Goal: Task Accomplishment & Management: Complete application form

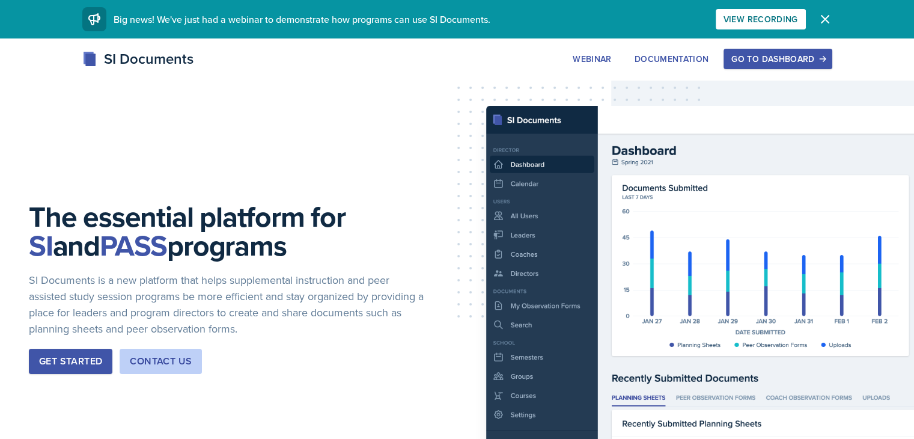
click at [85, 367] on div "Get Started" at bounding box center [70, 361] width 63 height 14
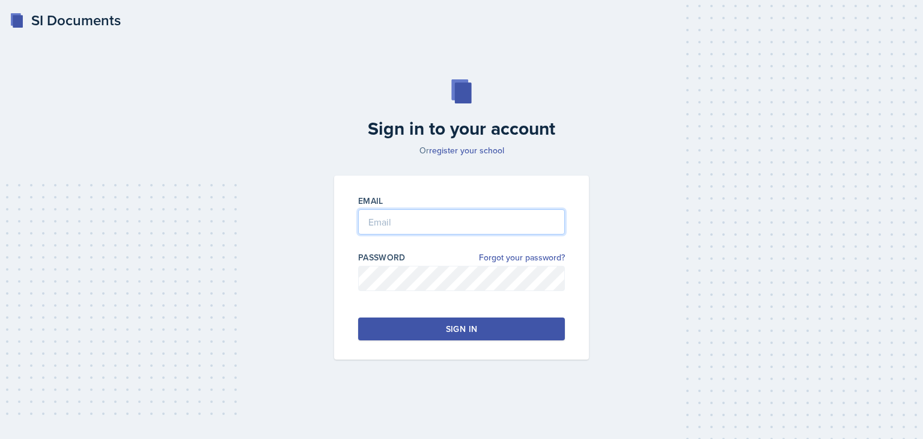
type input "Sma7697@mavs.uta.edu"
click at [469, 332] on div "Sign in" at bounding box center [461, 329] width 31 height 12
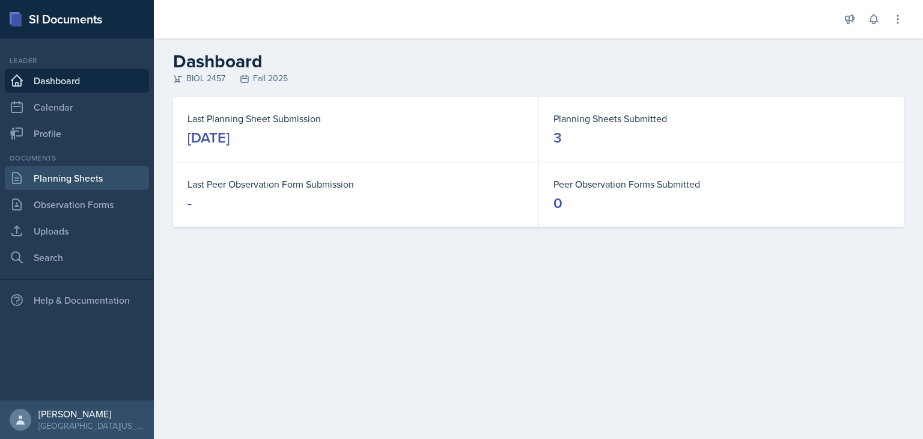
click at [74, 183] on link "Planning Sheets" at bounding box center [77, 178] width 144 height 24
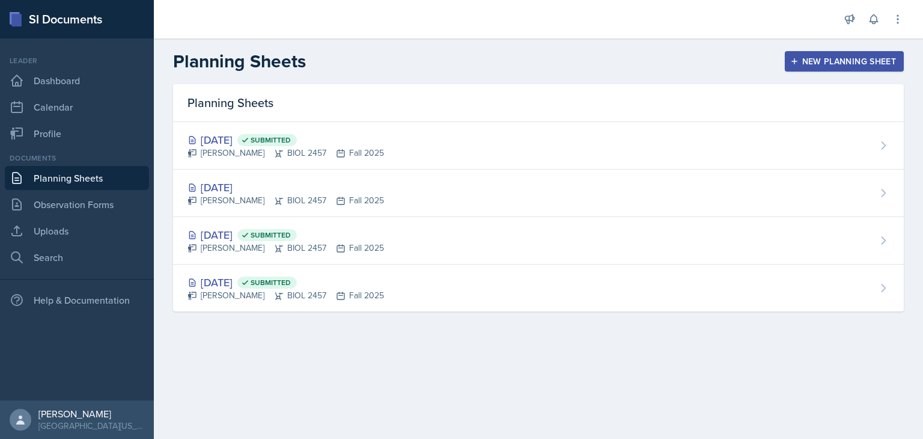
click at [800, 61] on div "New Planning Sheet" at bounding box center [844, 61] width 103 height 10
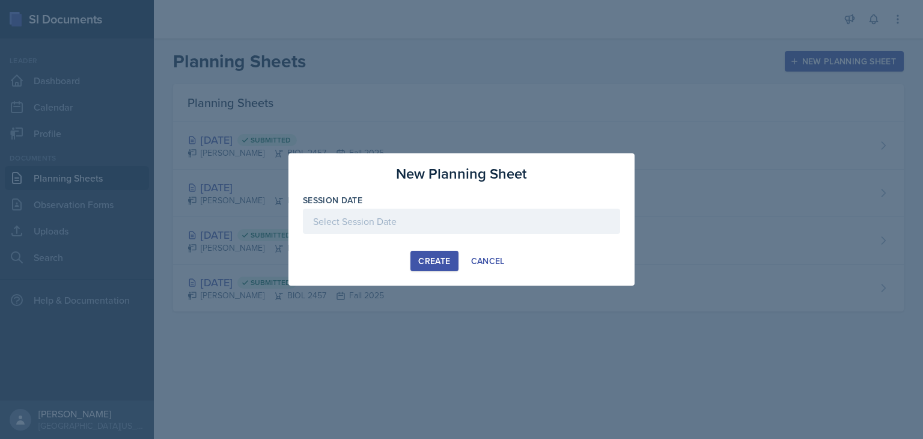
click at [396, 224] on div at bounding box center [461, 220] width 317 height 25
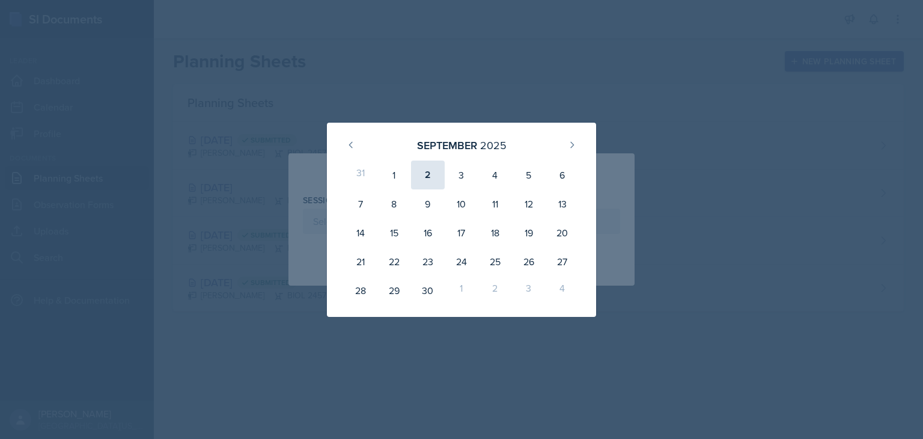
click at [422, 176] on div "2" at bounding box center [428, 174] width 34 height 29
type input "September 2nd, 2025"
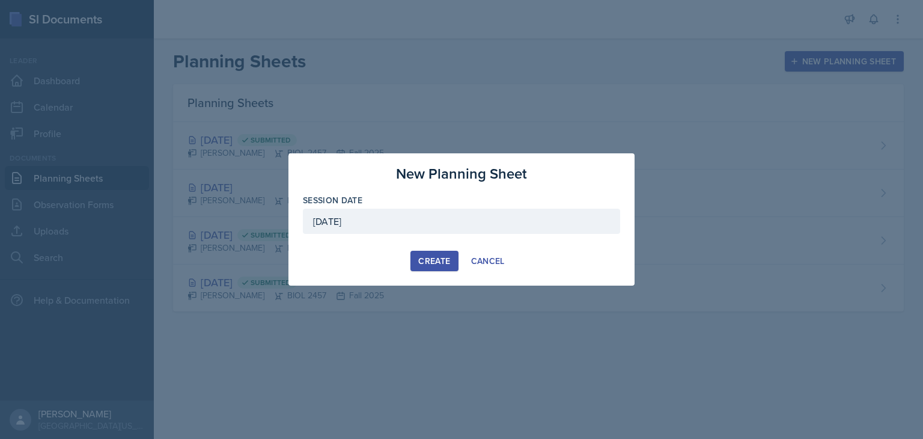
click at [437, 257] on div "Create" at bounding box center [434, 261] width 32 height 10
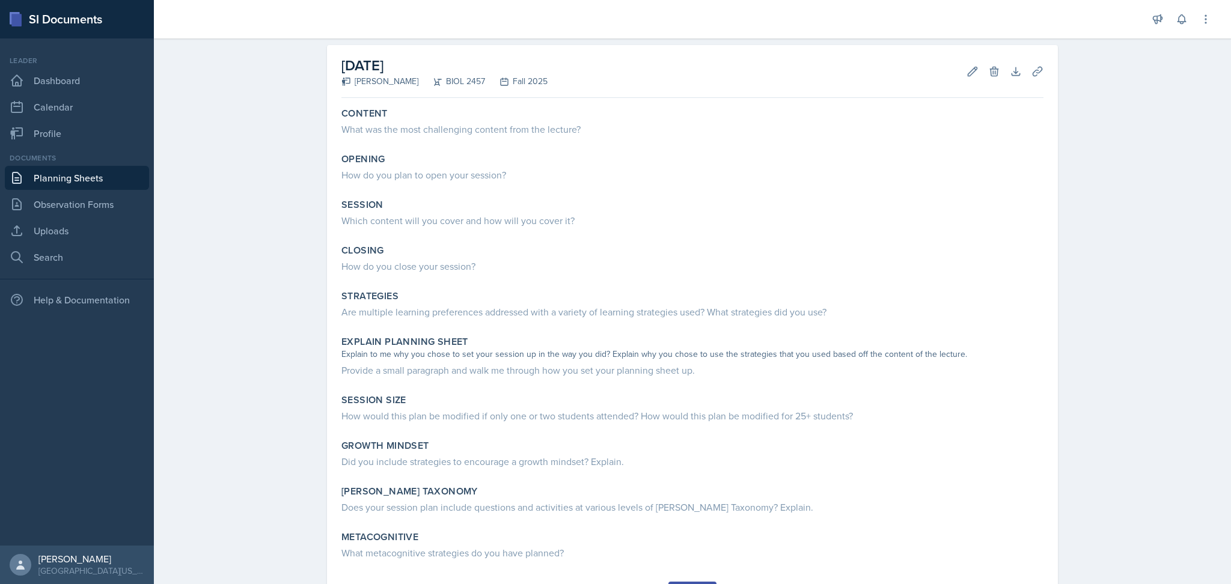
scroll to position [52, 0]
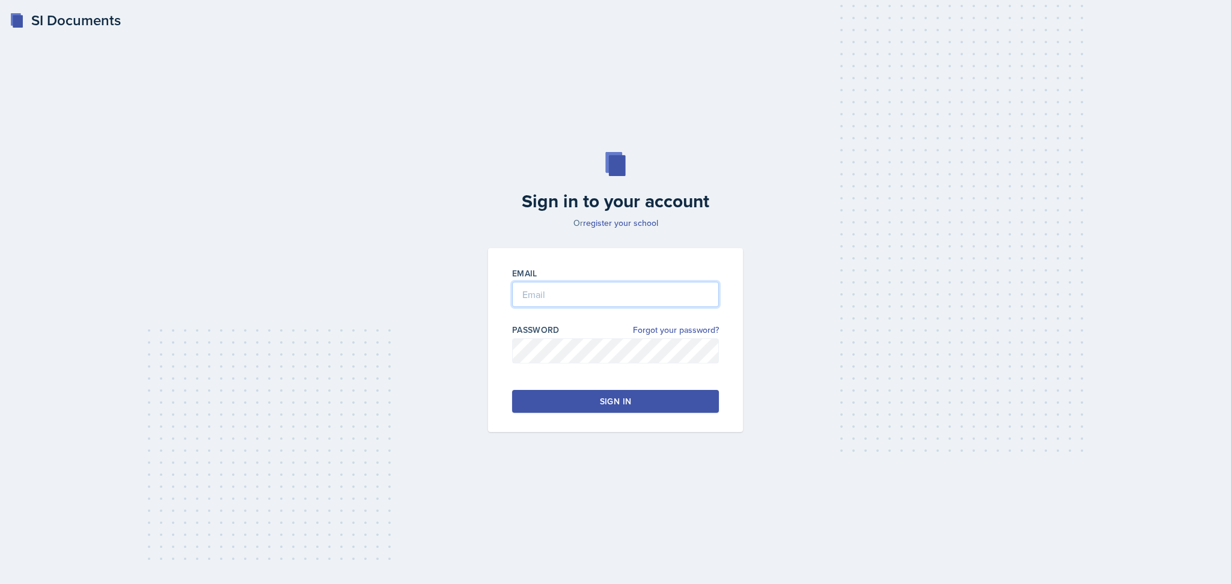
type input "Sma7697@mavs.uta.edu"
click at [603, 407] on button "Sign in" at bounding box center [615, 401] width 207 height 23
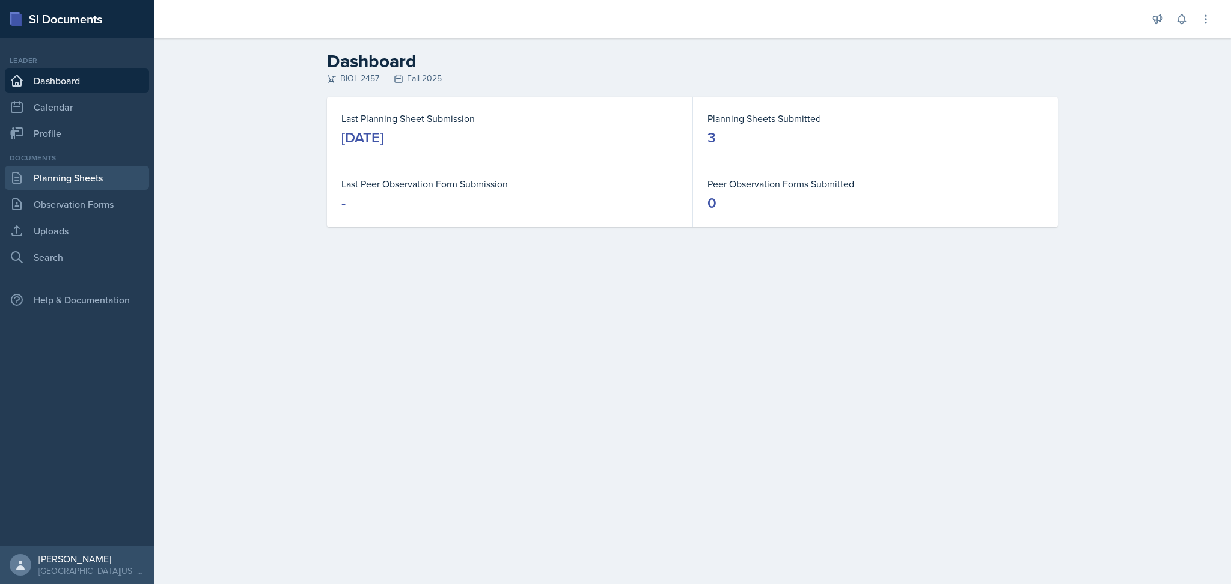
click at [50, 180] on link "Planning Sheets" at bounding box center [77, 178] width 144 height 24
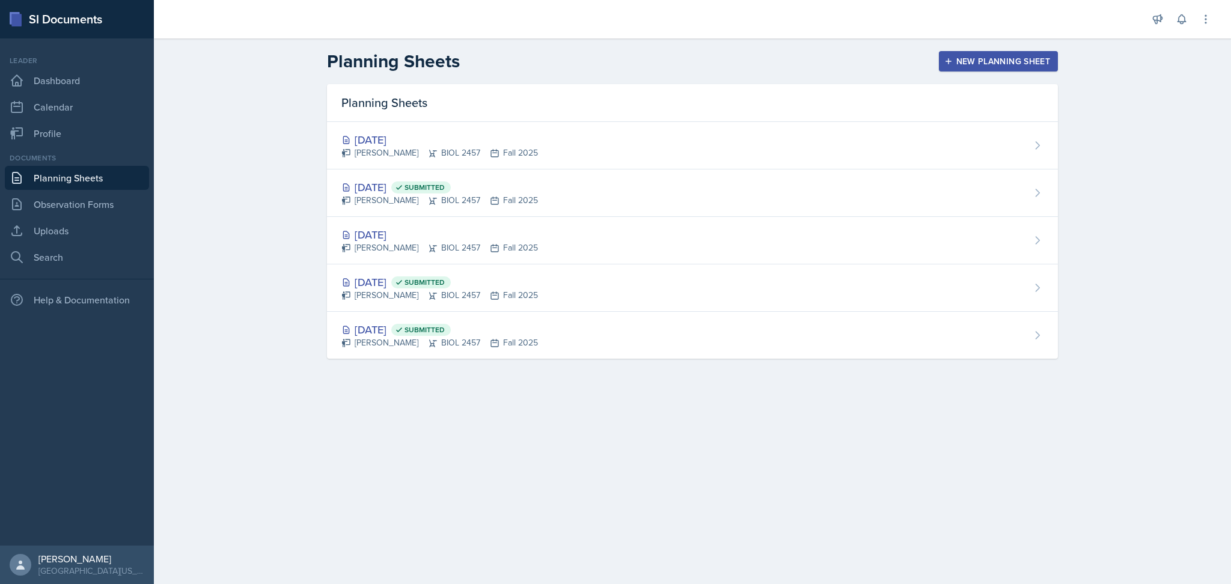
click at [1003, 62] on div "New Planning Sheet" at bounding box center [997, 61] width 103 height 10
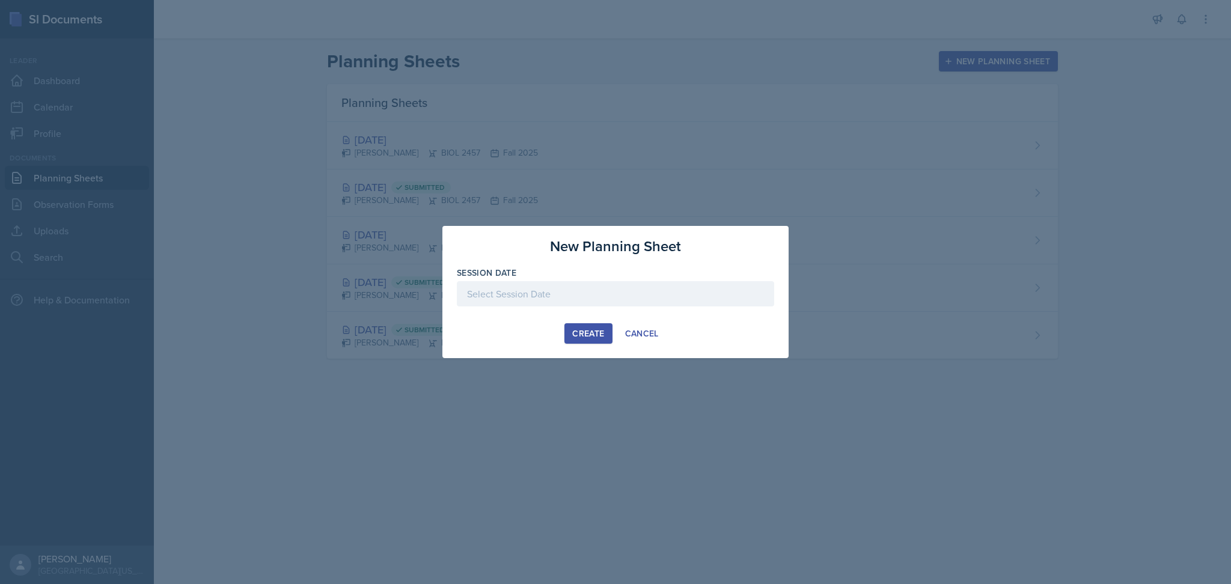
click at [612, 298] on div at bounding box center [615, 293] width 317 height 25
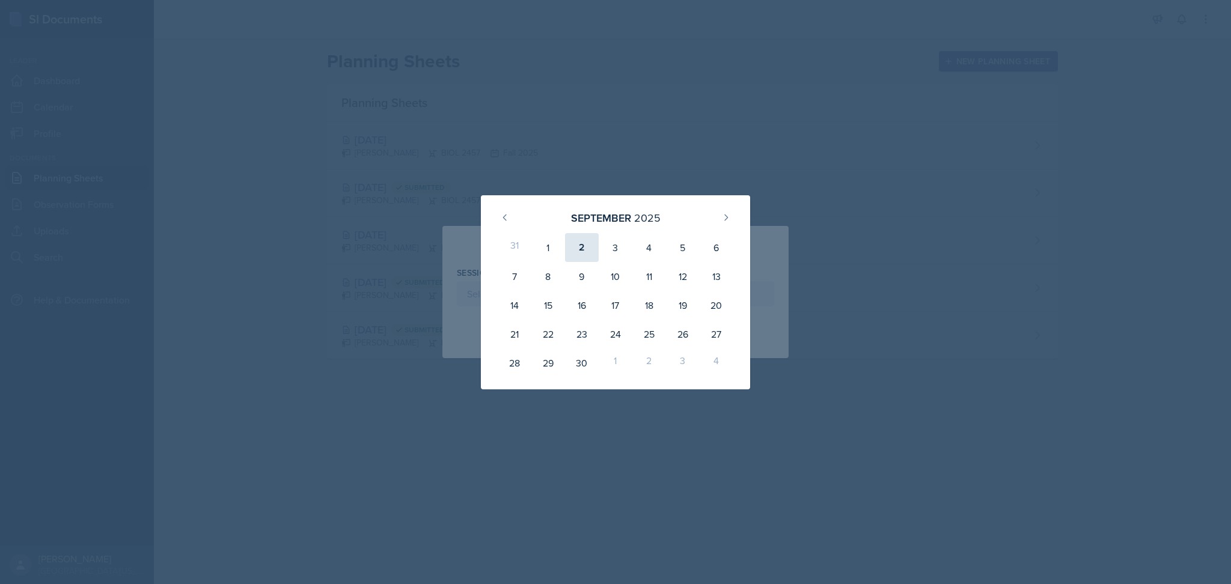
click at [580, 253] on div "2" at bounding box center [582, 247] width 34 height 29
type input "September 2nd, 2025"
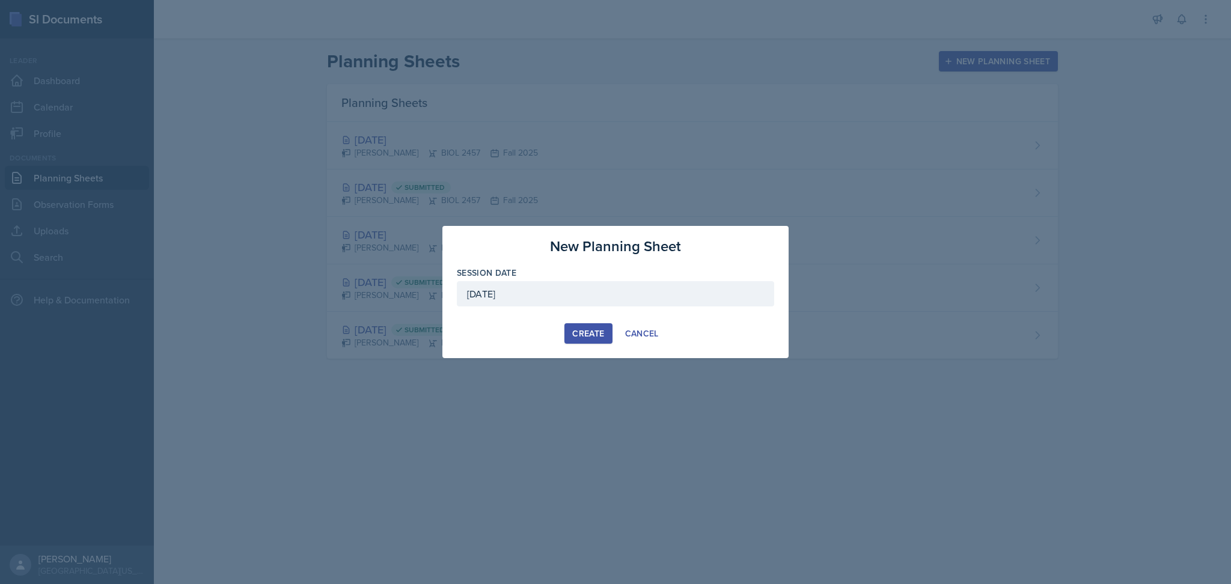
click at [574, 329] on div "Create" at bounding box center [588, 334] width 32 height 10
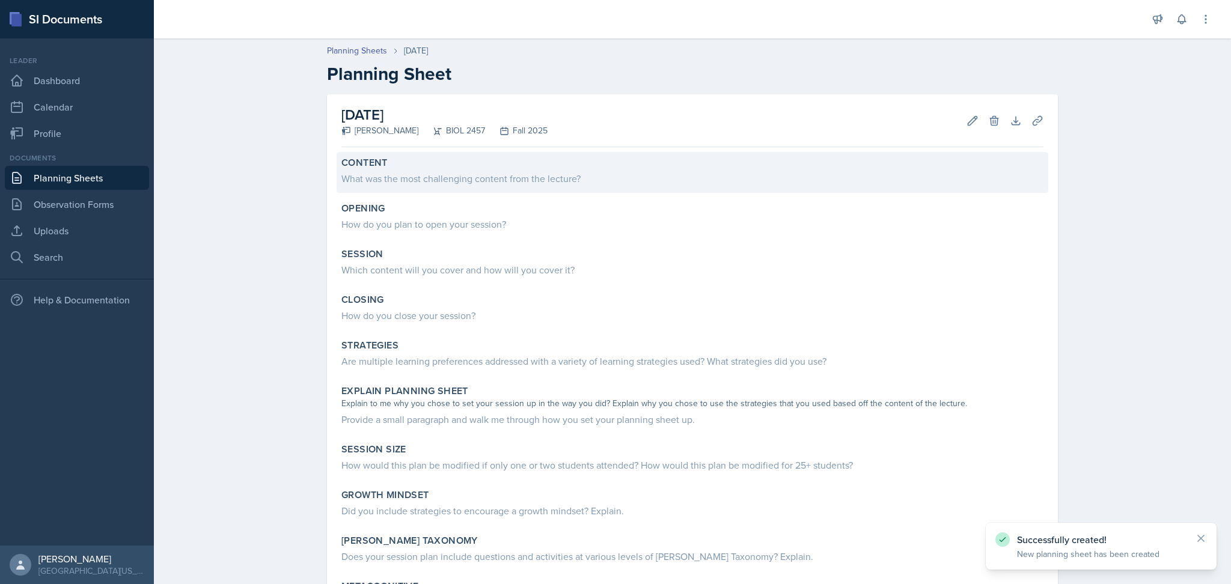
click at [458, 176] on div "What was the most challenging content from the lecture?" at bounding box center [692, 178] width 702 height 14
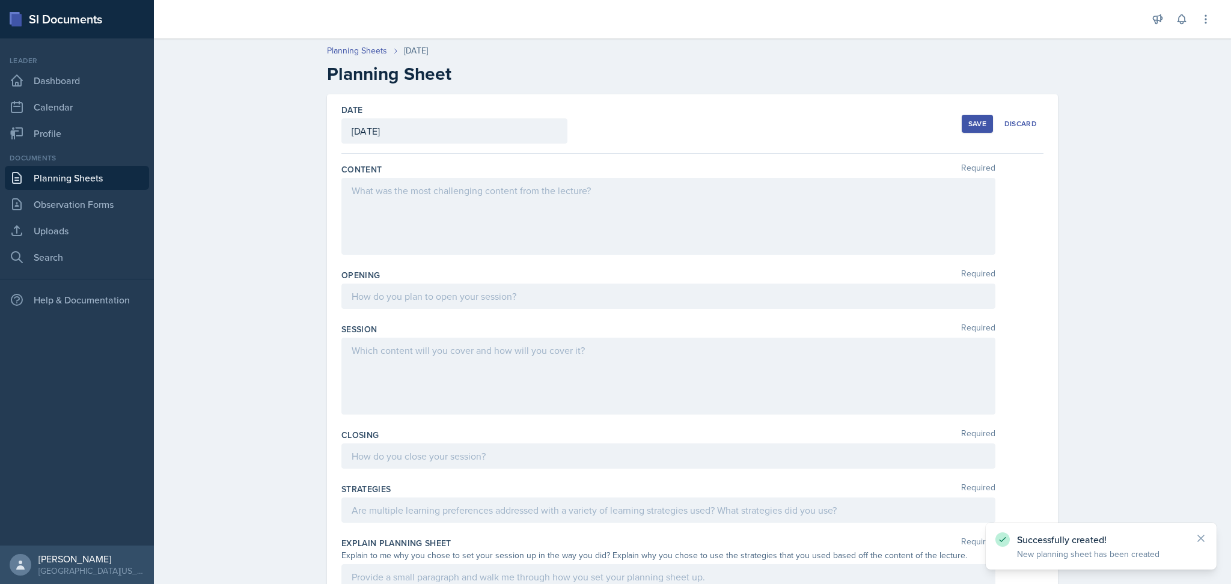
click at [439, 194] on div at bounding box center [668, 216] width 654 height 77
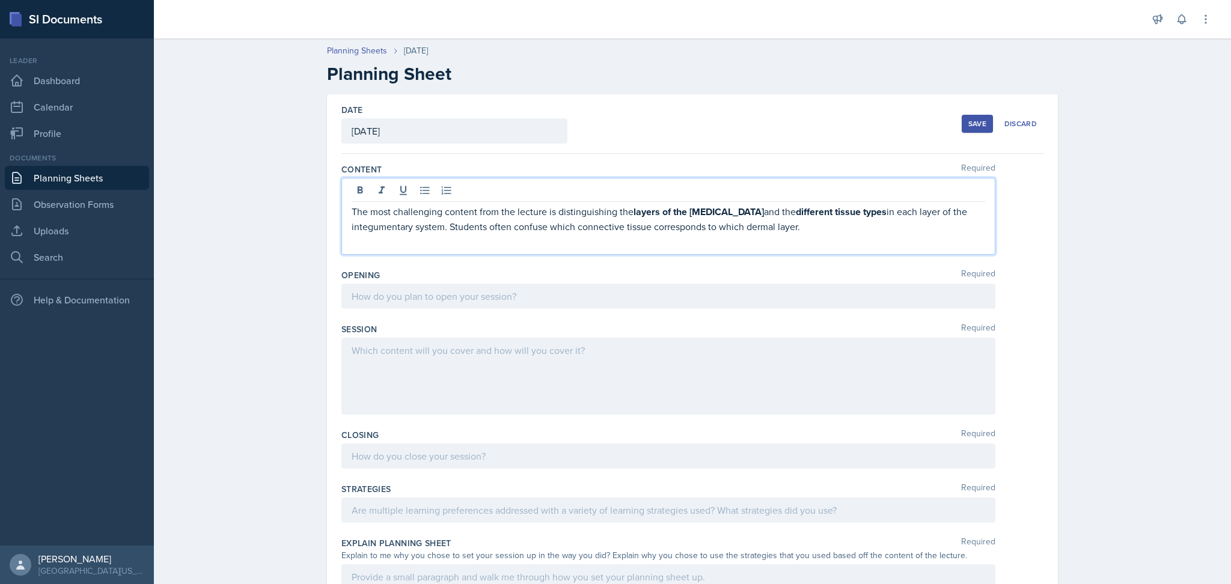
click at [413, 301] on div at bounding box center [668, 296] width 654 height 25
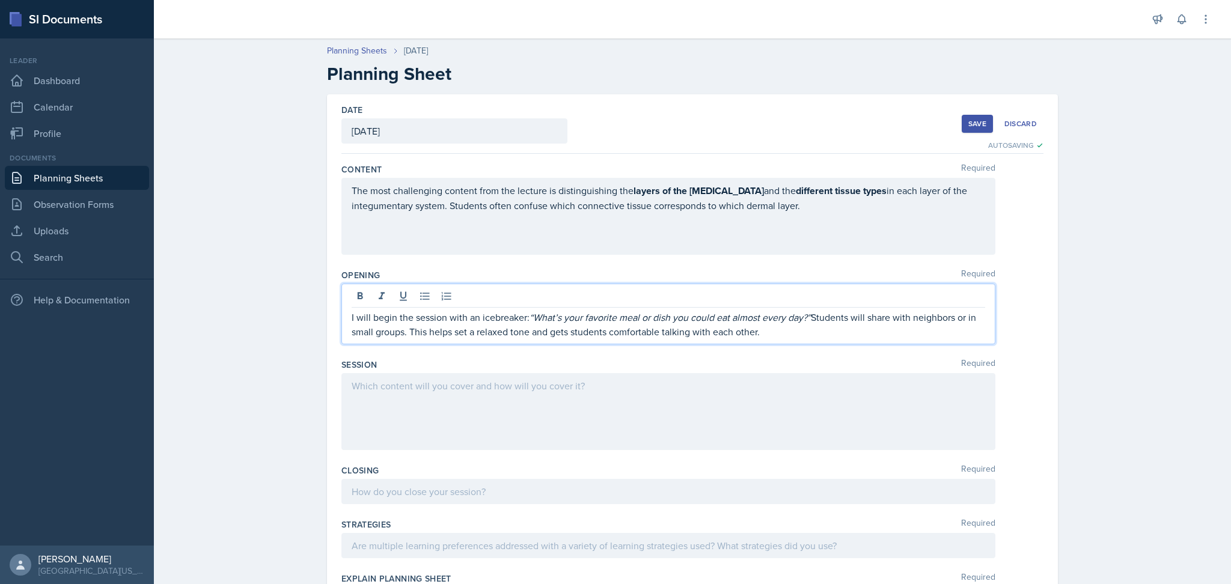
click at [416, 428] on div at bounding box center [668, 411] width 654 height 77
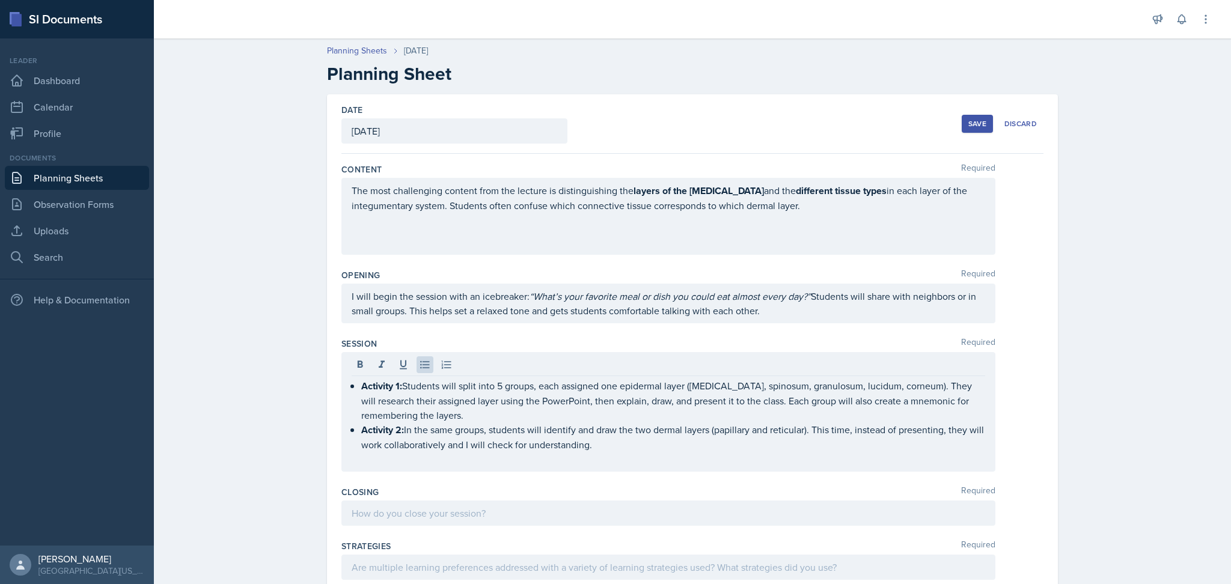
click at [238, 425] on div "Planning Sheets Sep 2nd, 2025 Planning Sheet Date September 2nd, 2025 September…" at bounding box center [692, 471] width 1077 height 878
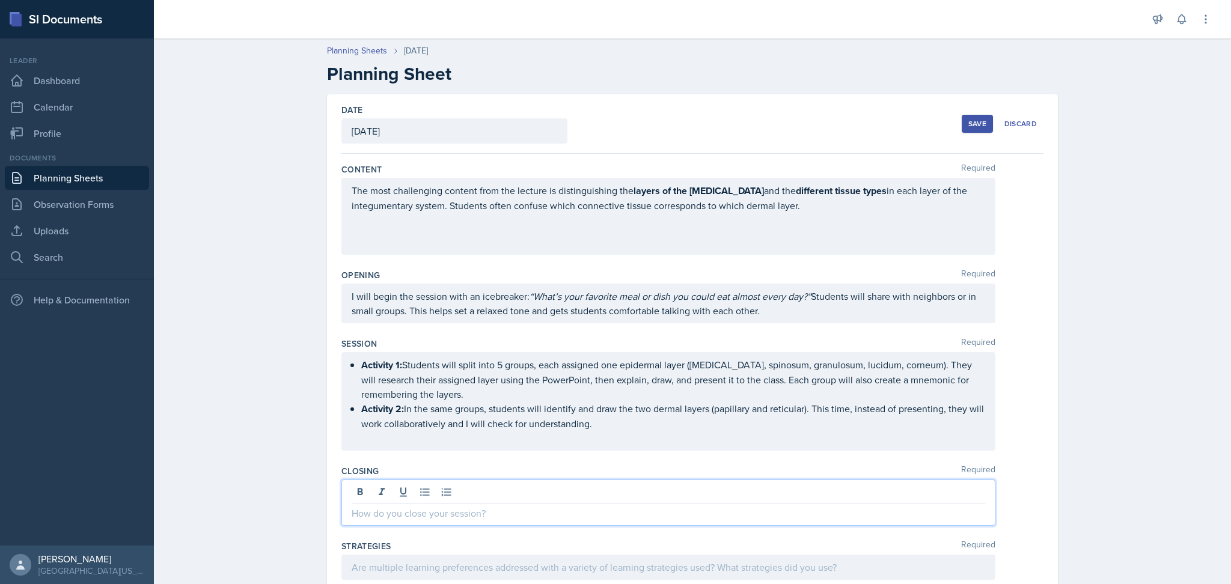
click at [376, 488] on div at bounding box center [668, 502] width 654 height 46
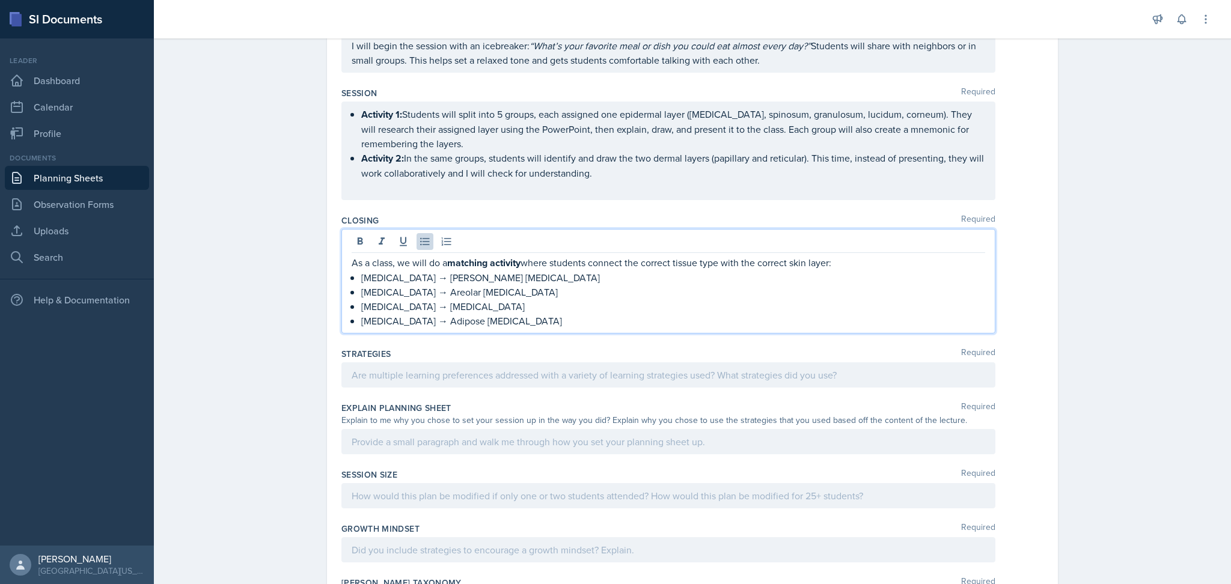
scroll to position [252, 0]
click at [410, 278] on p "Epidermis → Keratinized stratified squamous epithelium" at bounding box center [673, 276] width 624 height 14
click at [436, 290] on p "Papillary dermis → Areolar loose connective tissue" at bounding box center [673, 290] width 624 height 14
click at [436, 306] on p "Reticular dermis → Dense irregular connective tissue" at bounding box center [673, 304] width 624 height 14
click at [457, 317] on p "Subcutaneous tissue → Adipose loose connective tissue" at bounding box center [673, 319] width 624 height 14
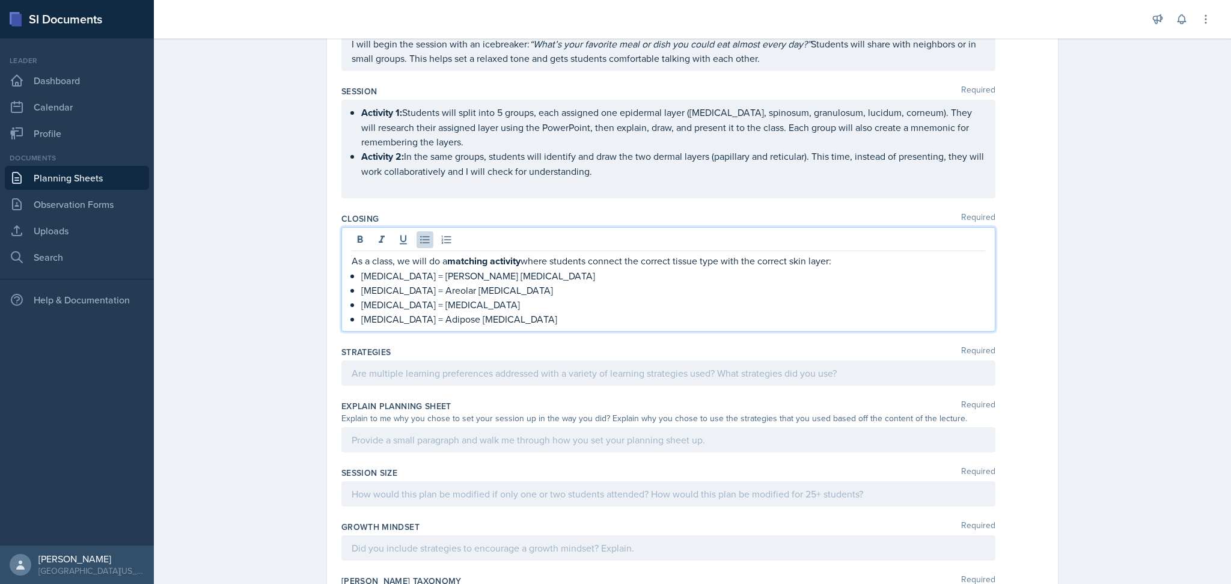
click at [236, 261] on div "Planning Sheets Sep 2nd, 2025 Planning Sheet Date September 2nd, 2025 September…" at bounding box center [692, 248] width 1077 height 937
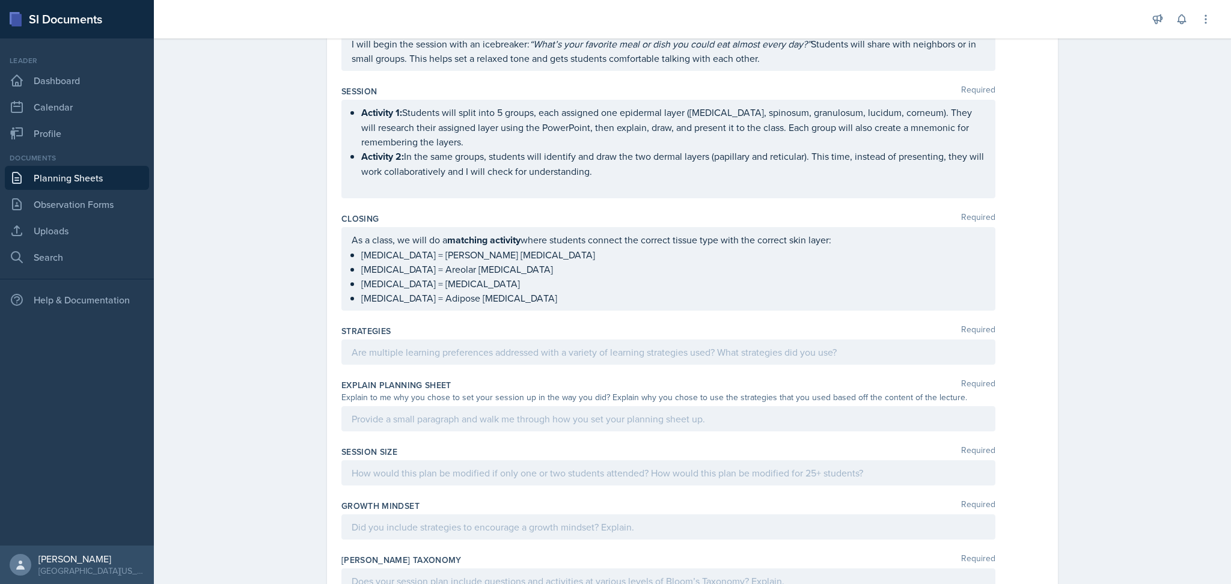
click at [455, 359] on div at bounding box center [668, 351] width 654 height 25
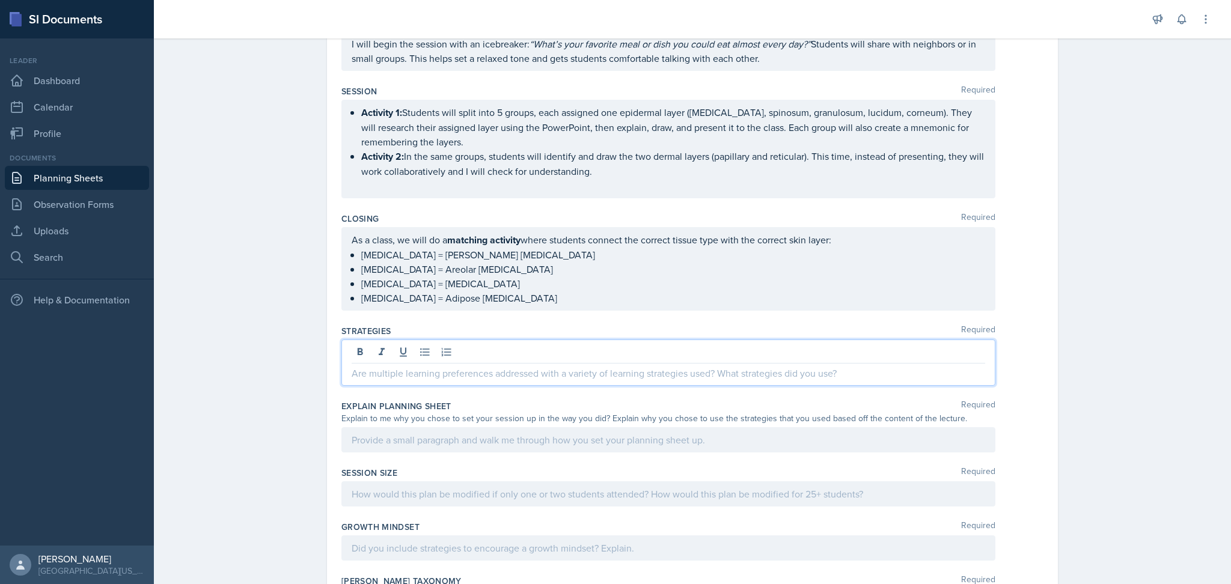
scroll to position [273, 0]
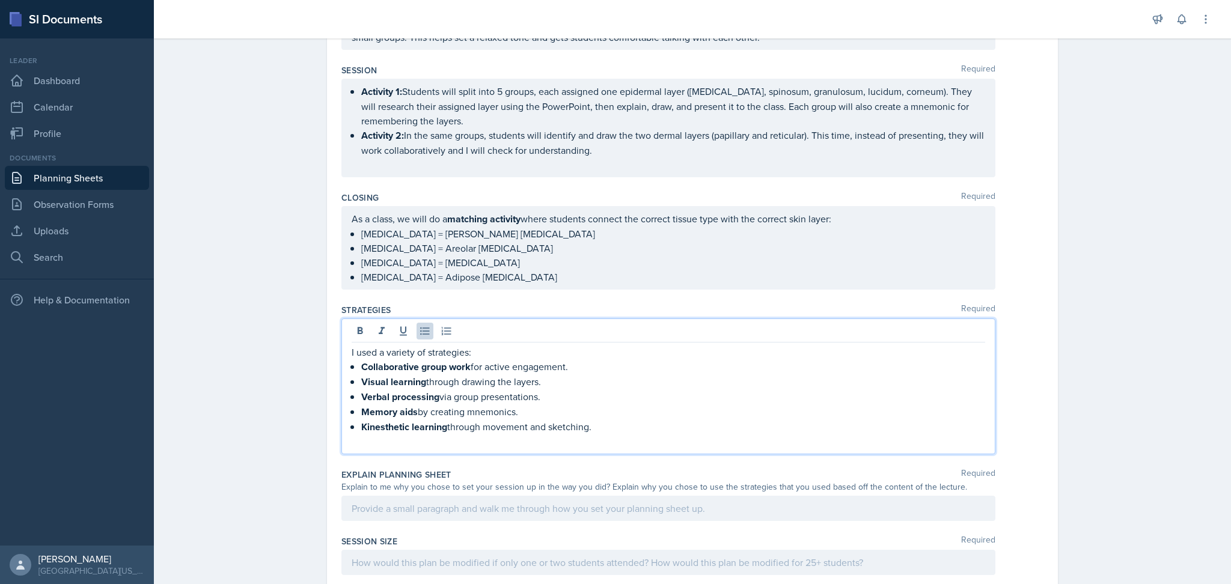
click at [285, 365] on div "Planning Sheets Sep 2nd, 2025 Planning Sheet Date September 2nd, 2025 September…" at bounding box center [692, 272] width 1077 height 1026
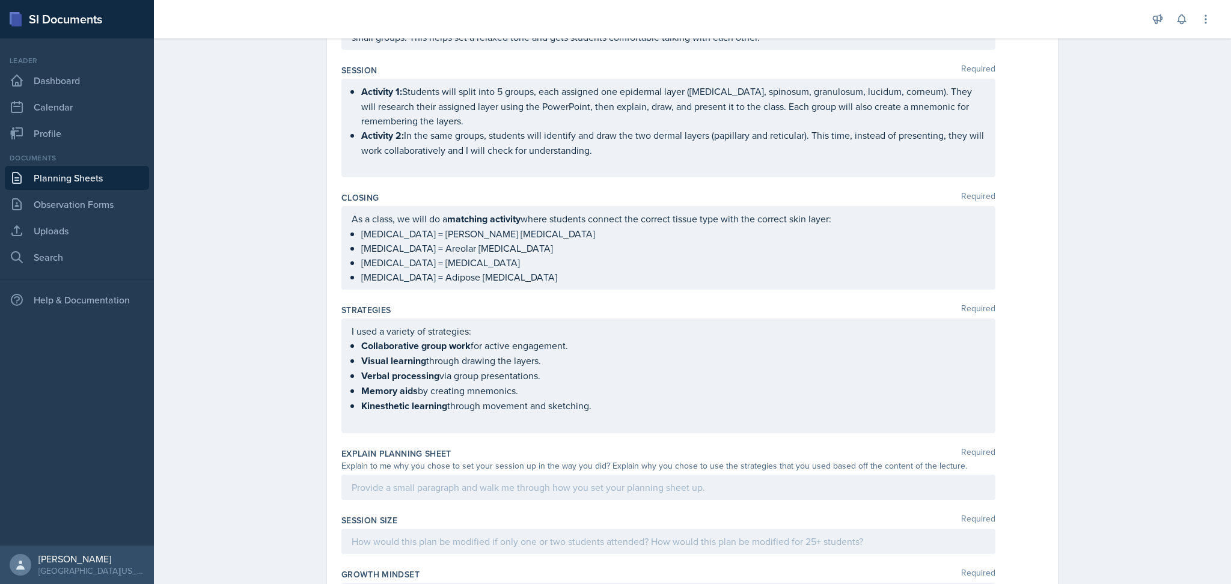
click at [401, 466] on div "Explain to me why you chose to set your session up in the way you did? Explain …" at bounding box center [668, 466] width 654 height 13
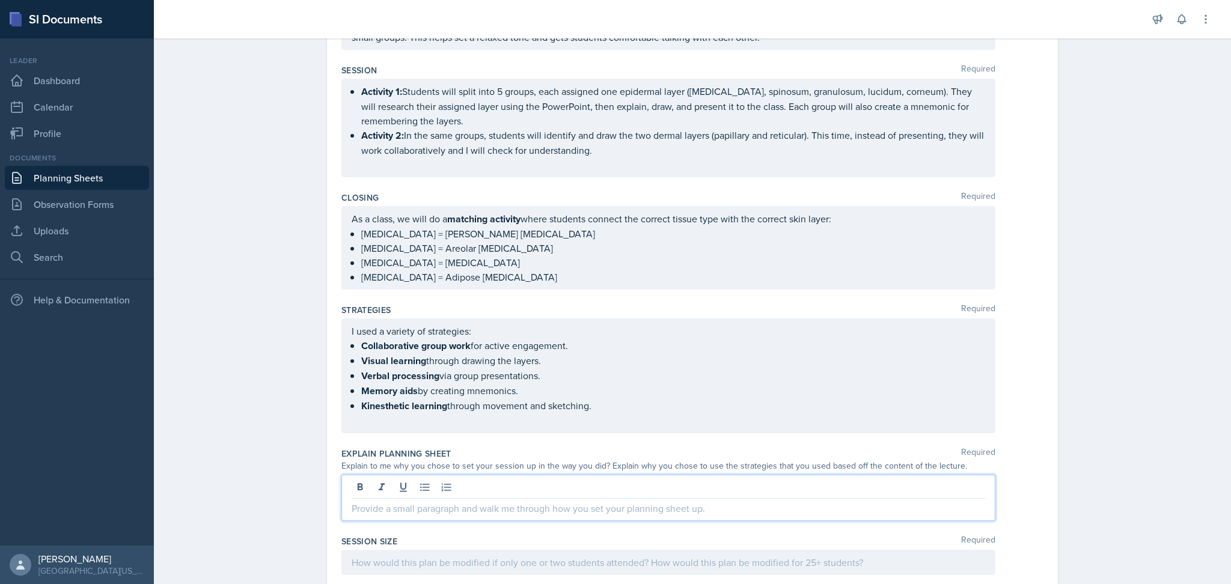
click at [394, 482] on div at bounding box center [668, 498] width 654 height 46
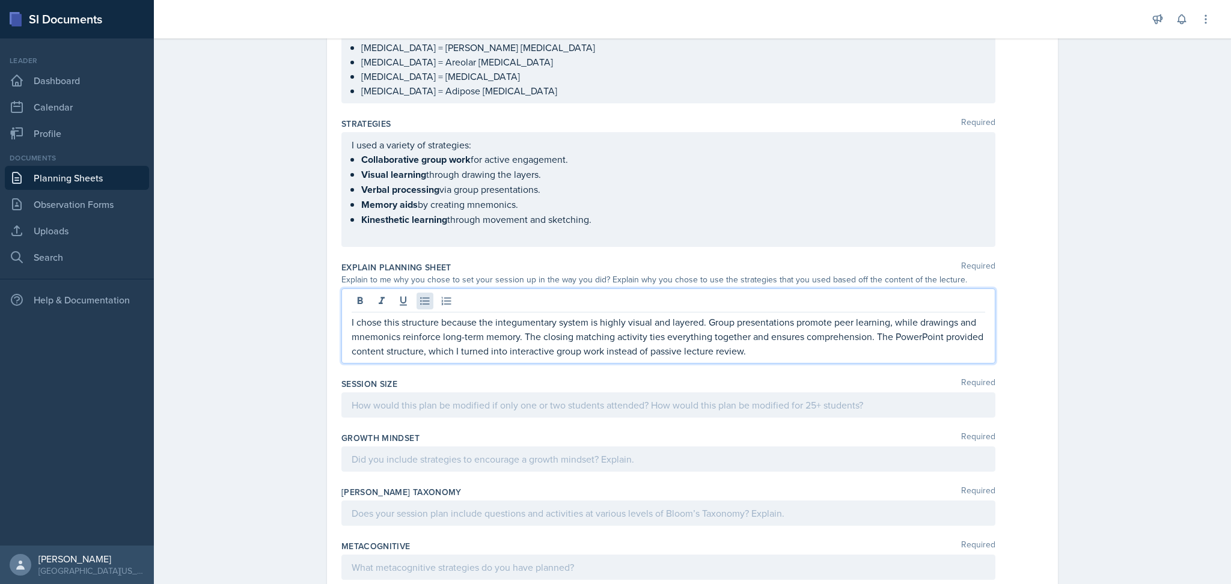
scroll to position [499, 0]
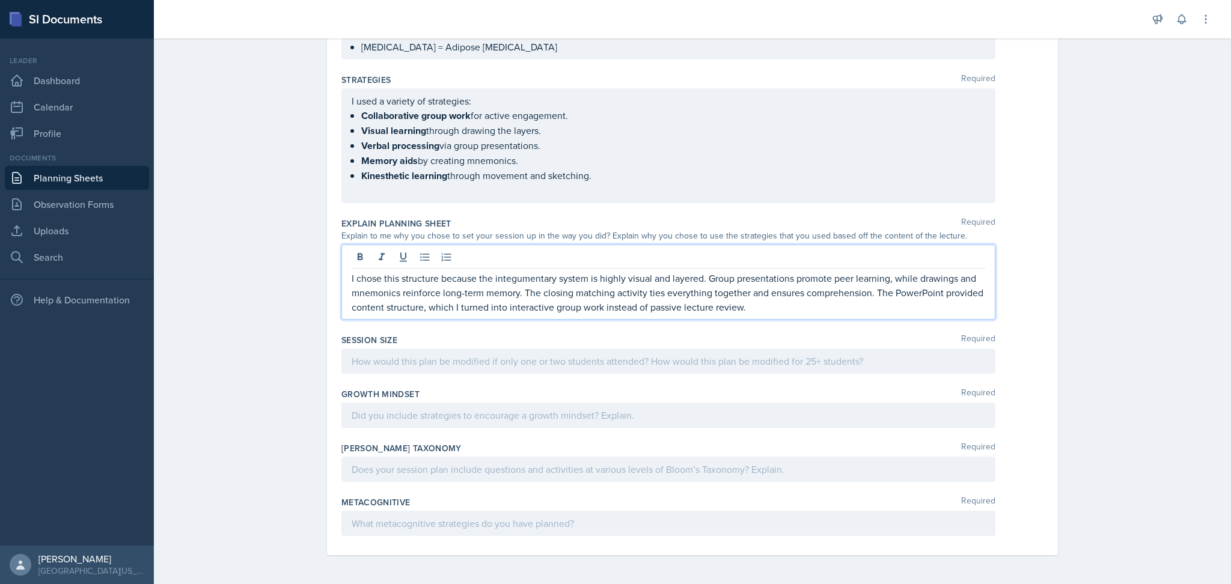
click at [436, 359] on p at bounding box center [667, 361] width 633 height 14
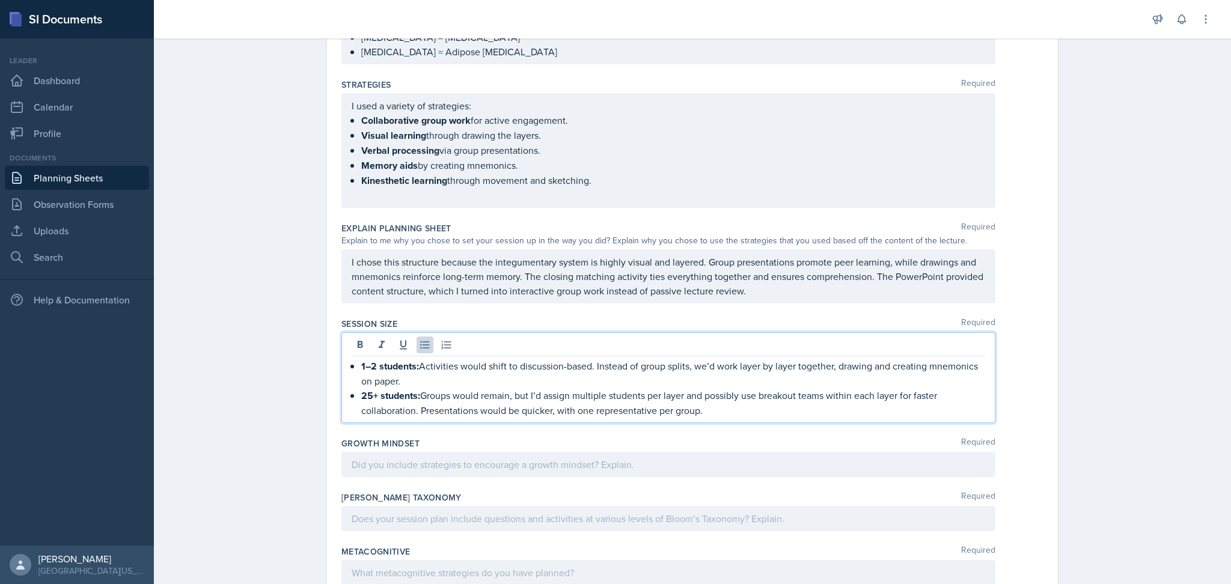
scroll to position [542, 0]
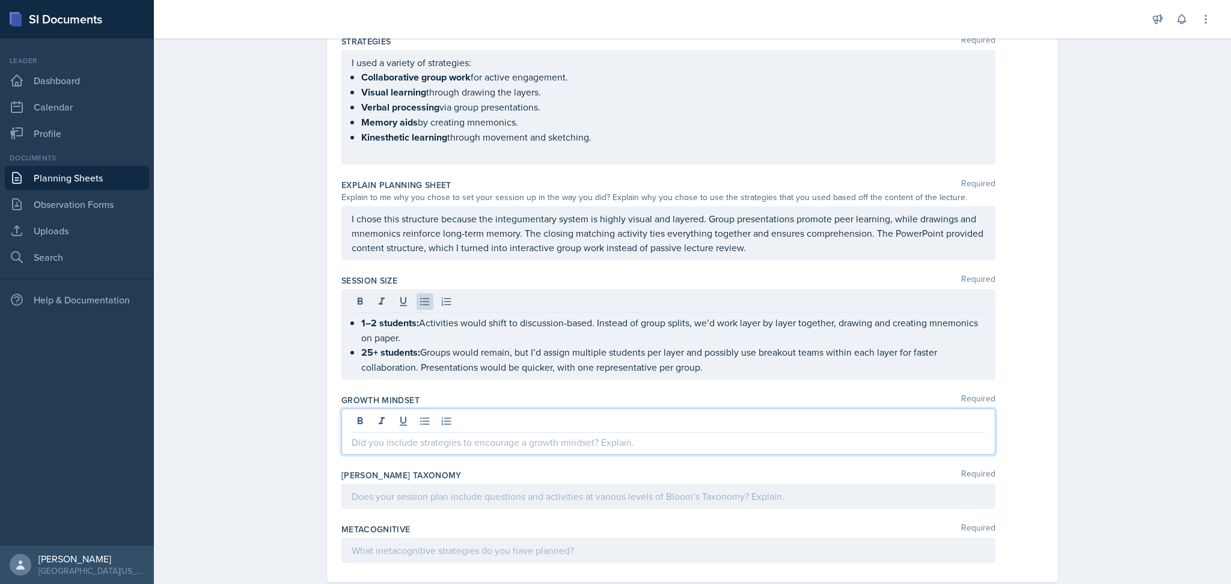
click at [549, 435] on p at bounding box center [667, 442] width 633 height 14
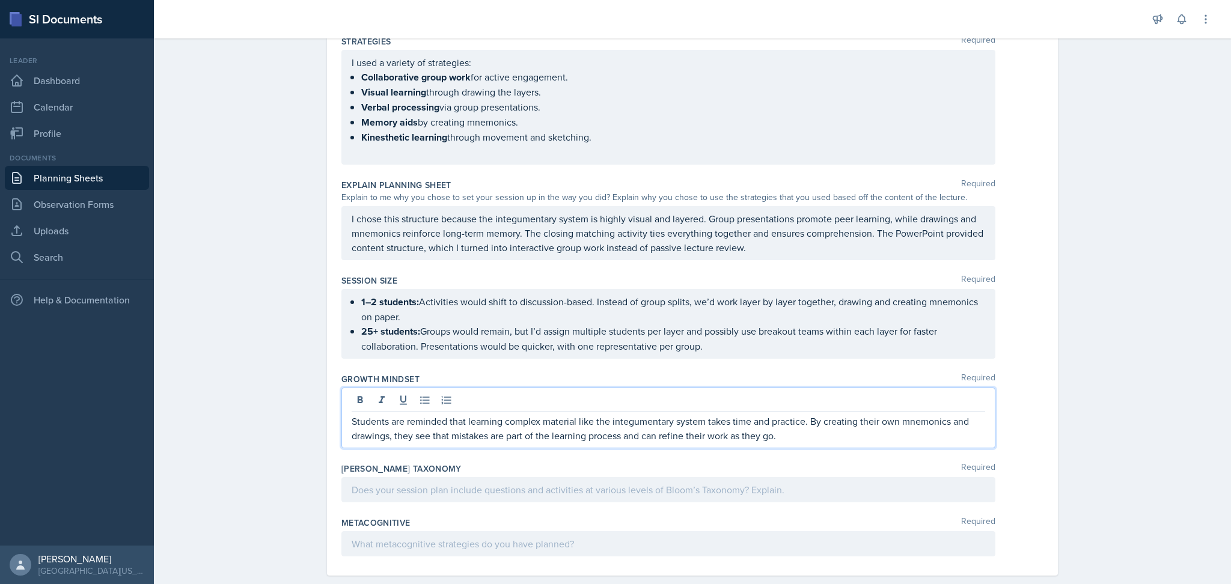
click at [454, 486] on div at bounding box center [668, 489] width 654 height 25
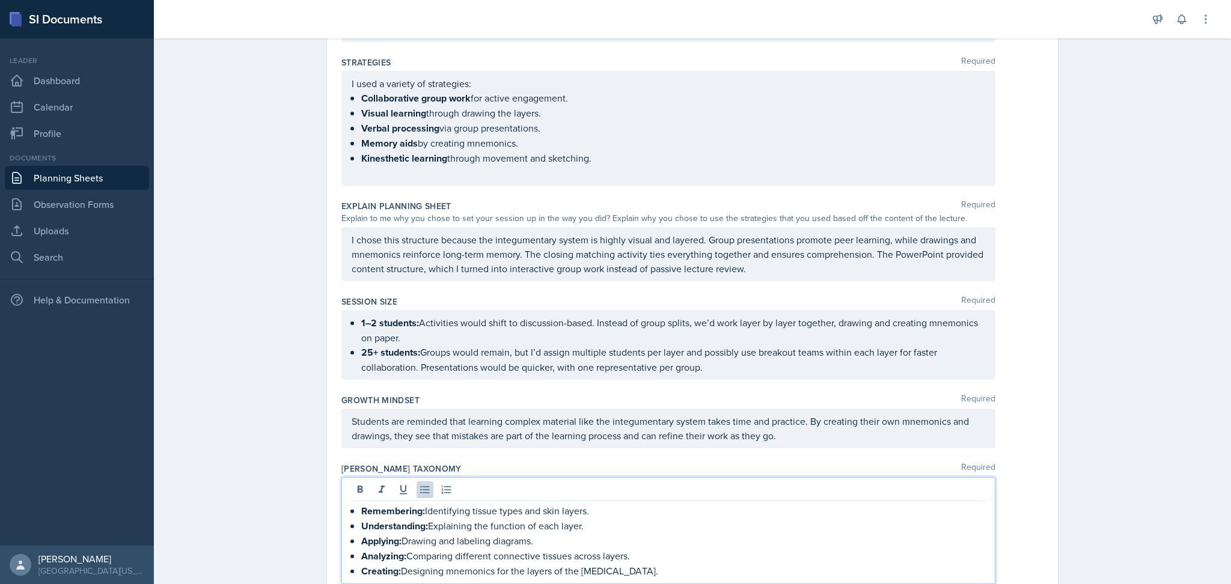
scroll to position [614, 0]
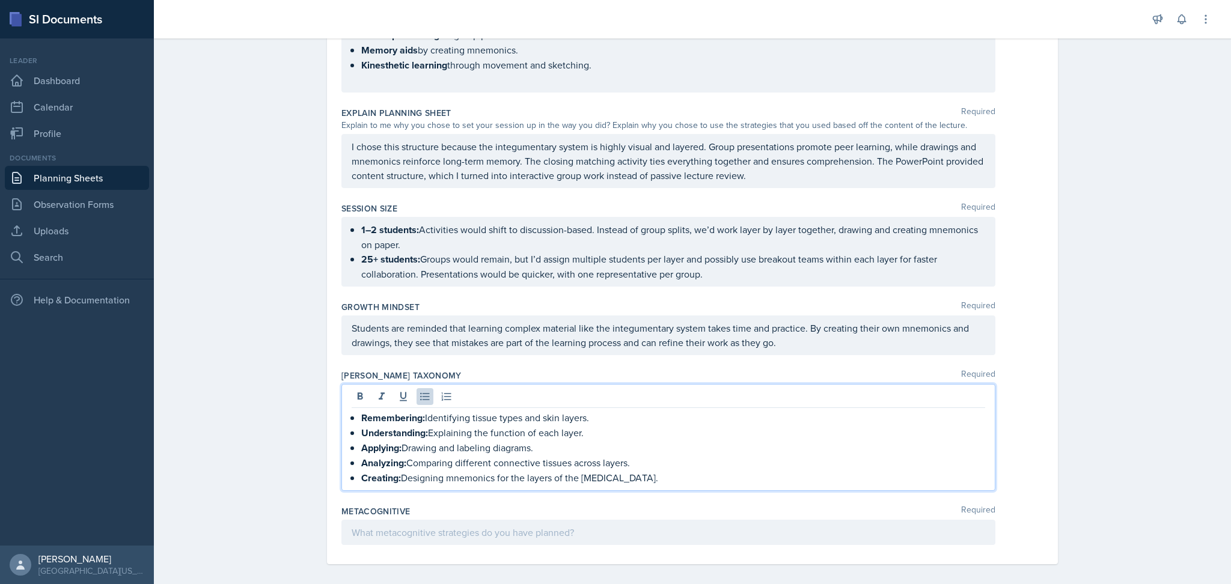
click at [429, 526] on p at bounding box center [667, 532] width 633 height 14
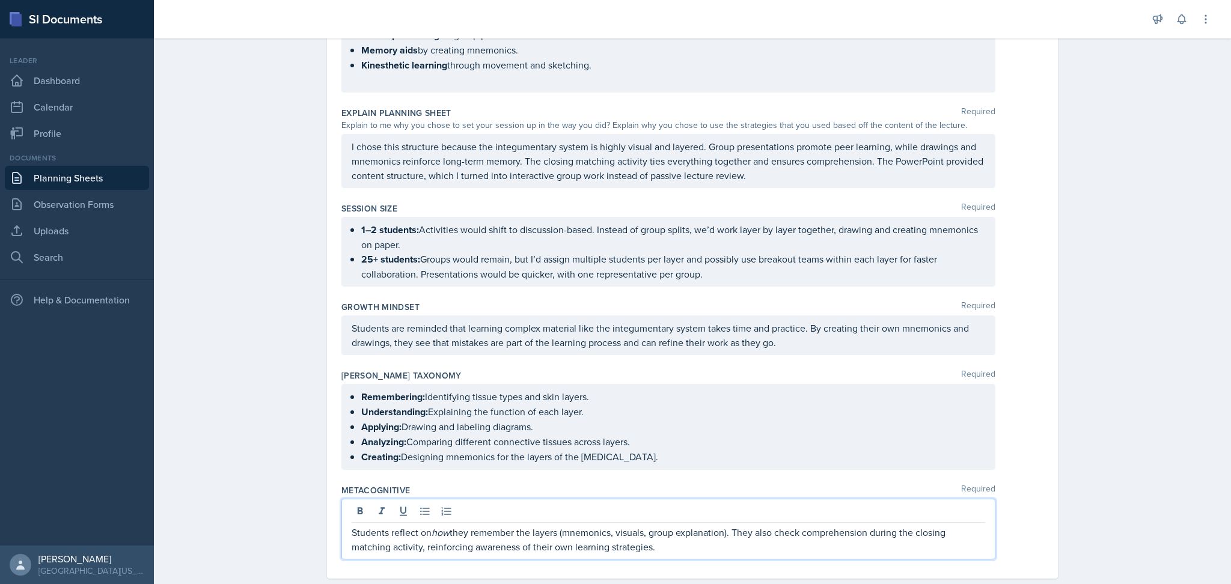
scroll to position [628, 0]
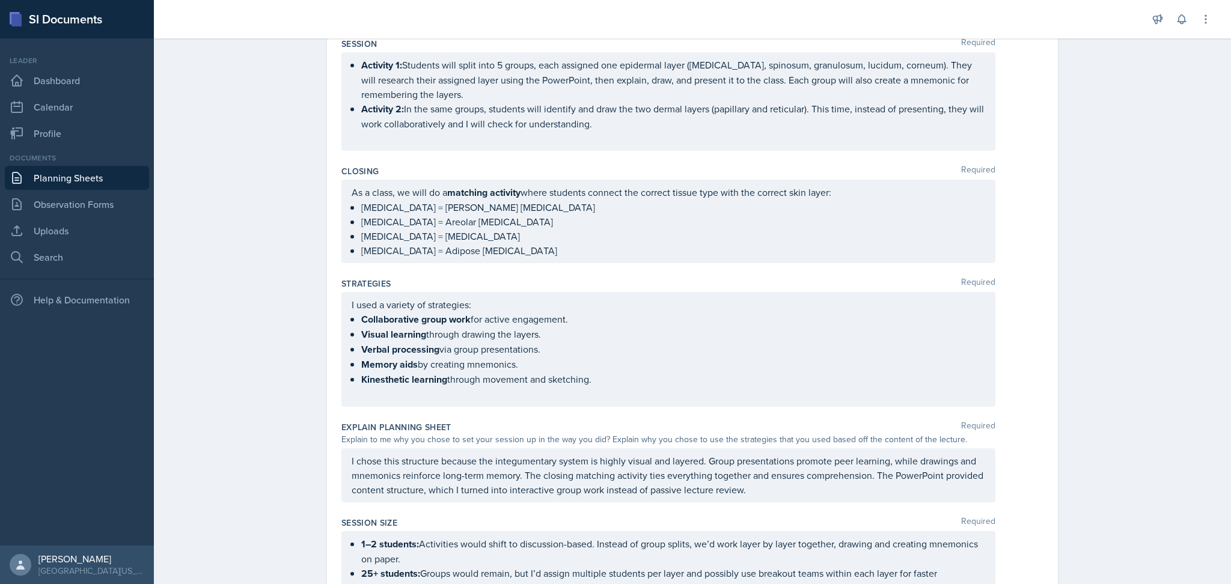
scroll to position [0, 0]
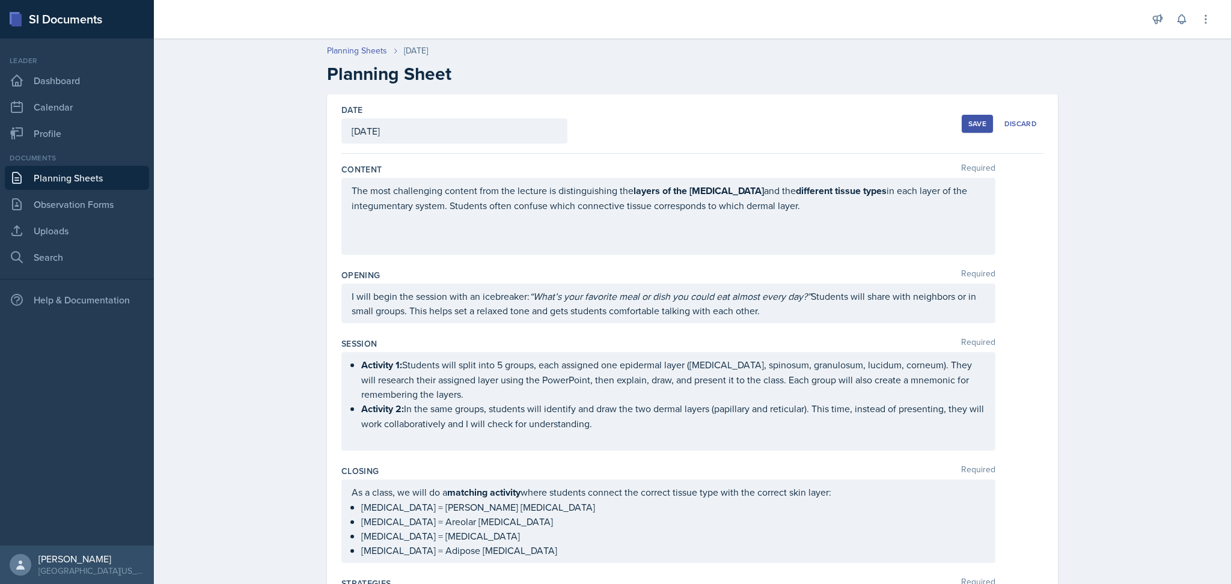
click at [969, 119] on div "Save" at bounding box center [977, 124] width 18 height 10
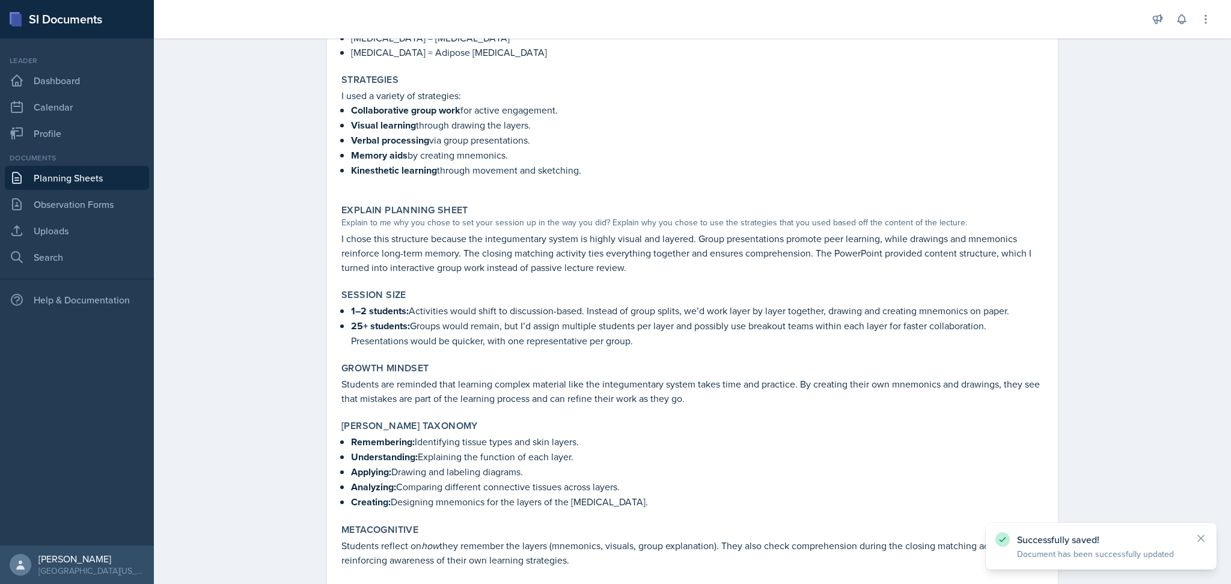
scroll to position [456, 0]
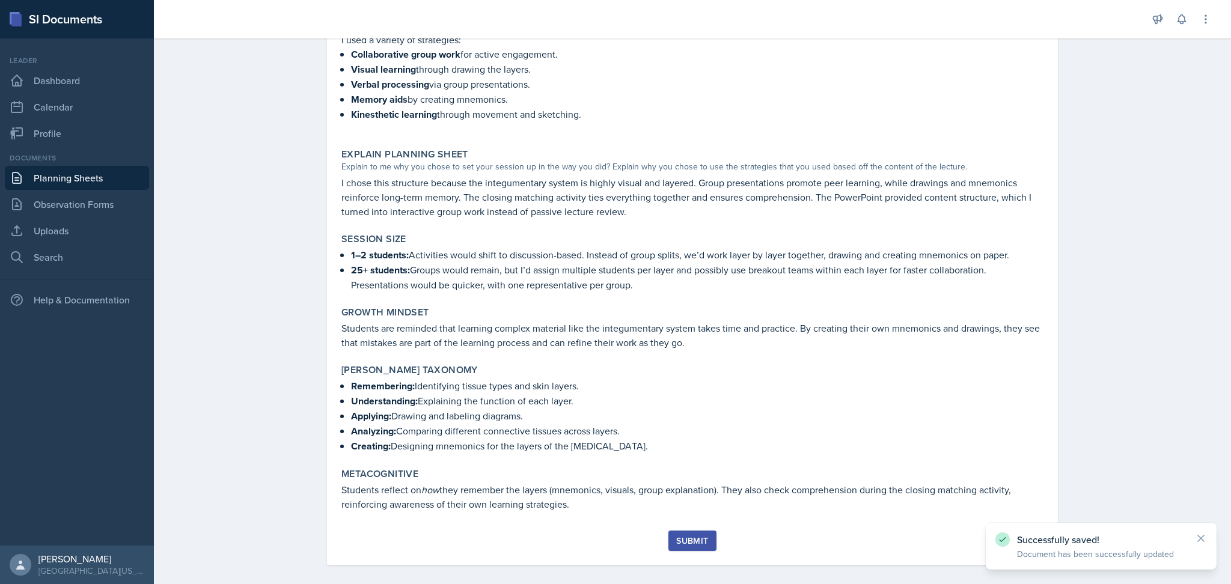
click at [676, 536] on div "Submit" at bounding box center [692, 541] width 32 height 10
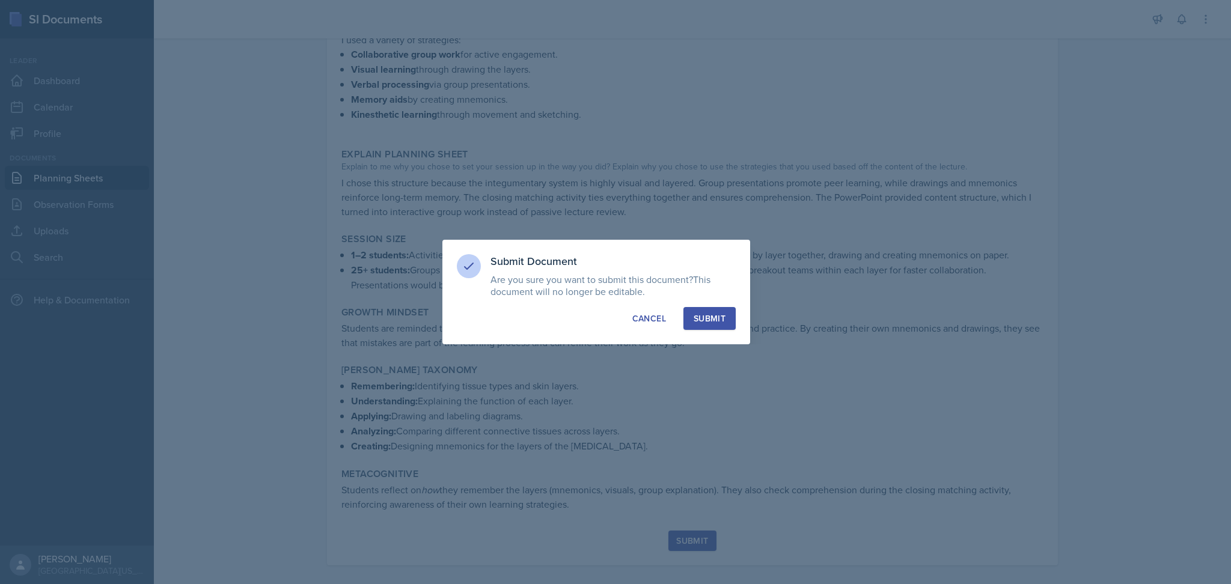
click at [713, 321] on div "Submit" at bounding box center [709, 318] width 32 height 12
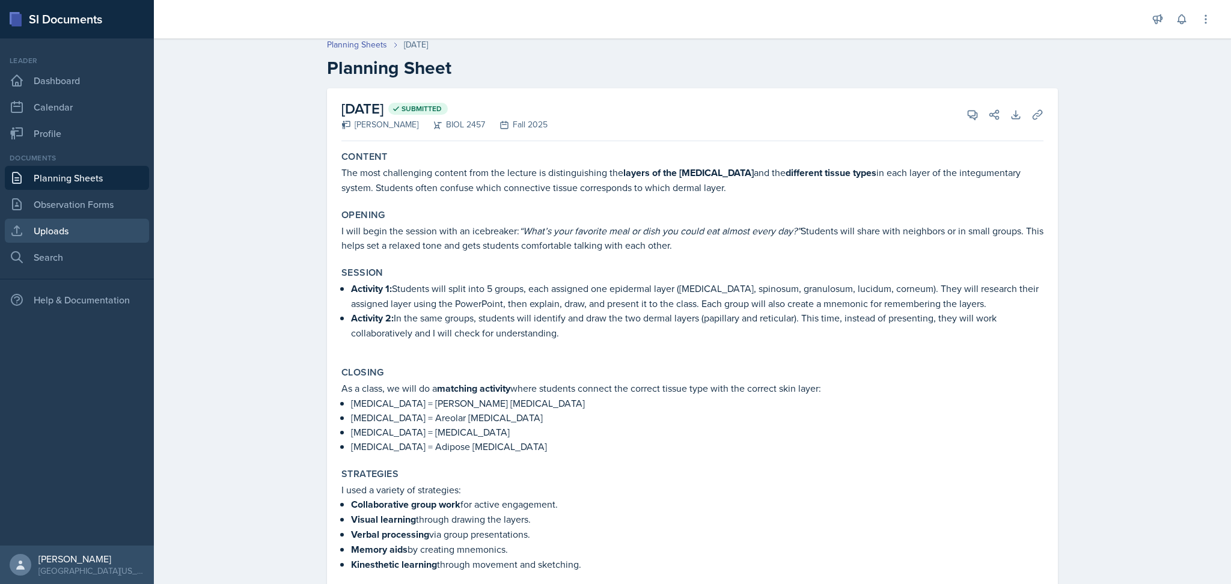
scroll to position [0, 0]
